Goal: Task Accomplishment & Management: Use online tool/utility

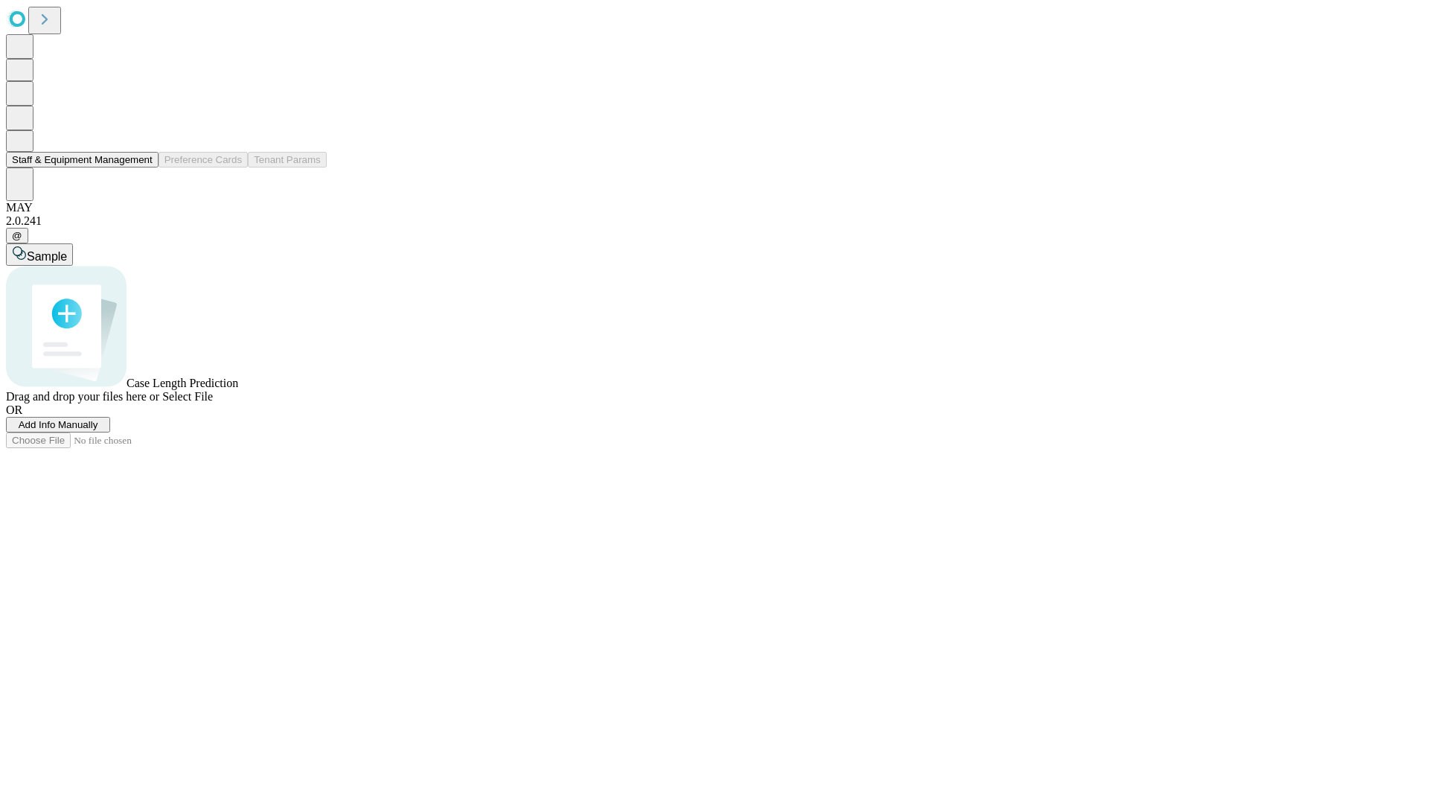
click at [142, 167] on button "Staff & Equipment Management" at bounding box center [82, 160] width 153 height 16
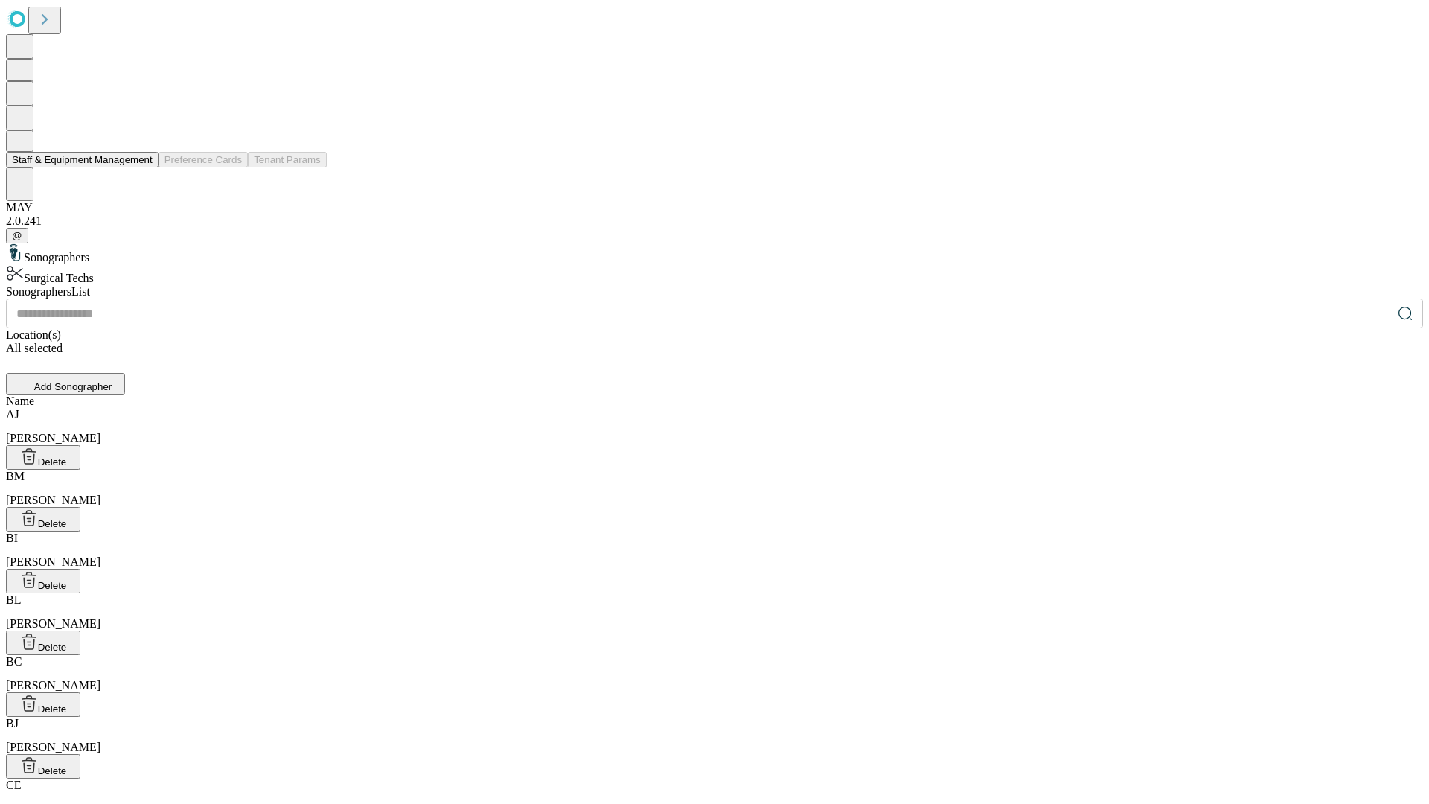
click at [142, 167] on button "Staff & Equipment Management" at bounding box center [82, 160] width 153 height 16
